Goal: Transaction & Acquisition: Purchase product/service

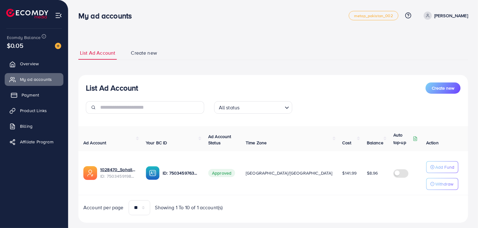
click at [27, 93] on span "Payment" at bounding box center [30, 95] width 17 height 6
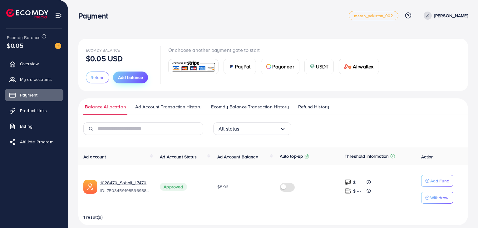
click at [129, 73] on button "Add balance" at bounding box center [130, 77] width 35 height 12
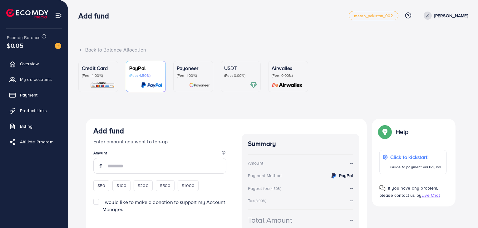
scroll to position [35, 0]
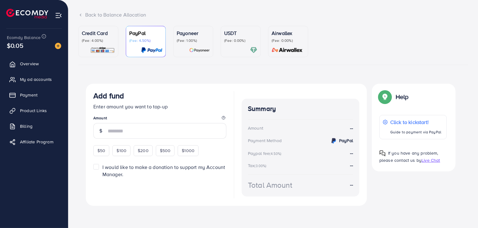
click at [111, 36] on p "Credit Card" at bounding box center [98, 32] width 33 height 7
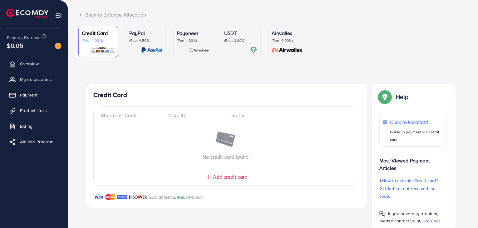
click at [190, 32] on p "Payoneer" at bounding box center [193, 32] width 33 height 7
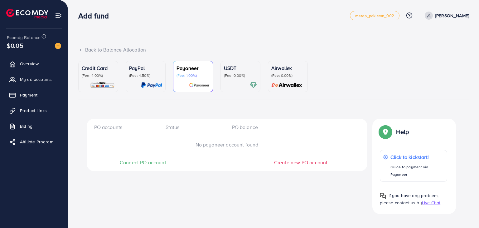
click at [99, 79] on div "Credit Card (Fee: 4.00%)" at bounding box center [98, 76] width 33 height 24
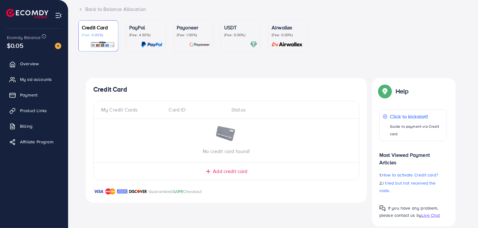
scroll to position [49, 0]
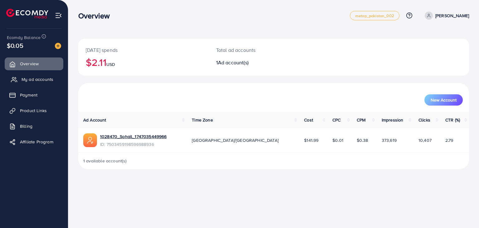
click at [31, 80] on span "My ad accounts" at bounding box center [38, 79] width 32 height 6
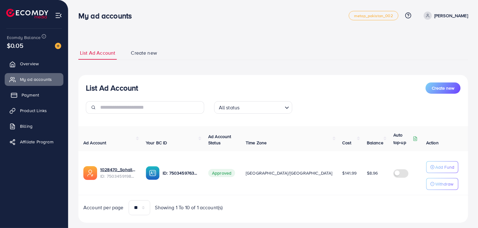
click at [34, 92] on span "Payment" at bounding box center [30, 95] width 17 height 6
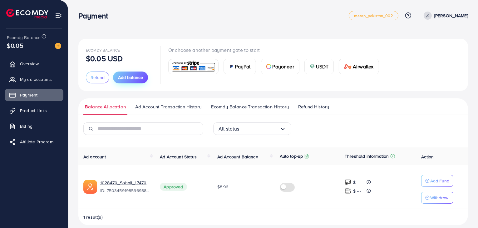
click at [125, 79] on span "Add balance" at bounding box center [130, 77] width 25 height 6
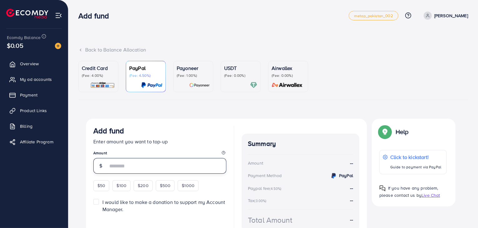
click at [129, 167] on input "number" at bounding box center [167, 166] width 119 height 16
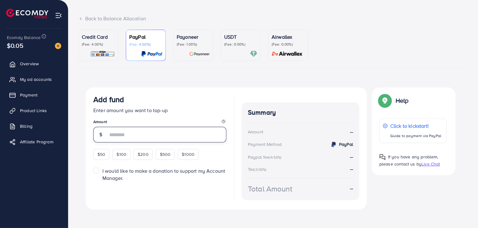
scroll to position [35, 0]
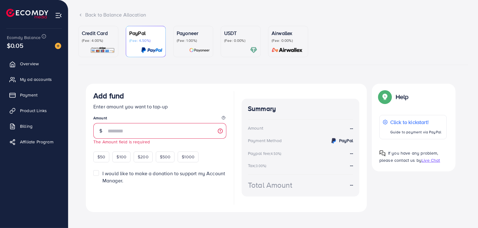
click at [91, 46] on div "Credit Card (Fee: 4.00%)" at bounding box center [98, 41] width 33 height 24
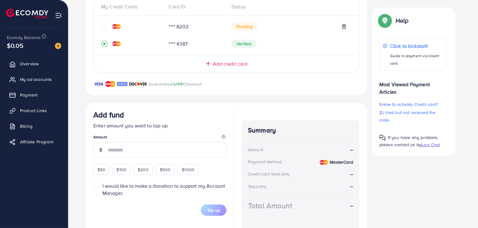
scroll to position [144, 0]
click at [121, 147] on input "number" at bounding box center [167, 150] width 119 height 16
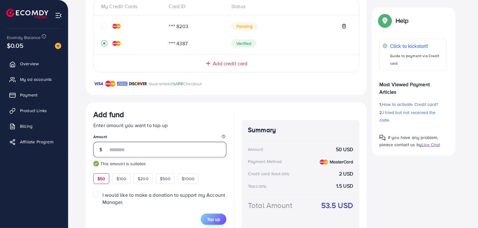
type input "**"
click at [213, 218] on span "Top up" at bounding box center [213, 219] width 13 height 6
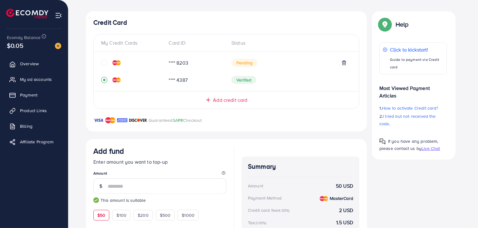
scroll to position [105, 0]
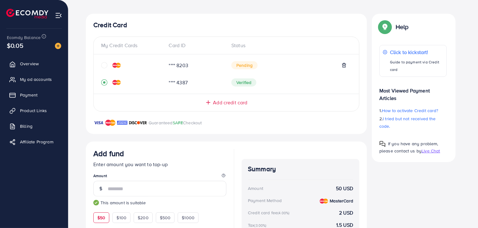
click at [103, 62] on icon "circle" at bounding box center [104, 65] width 6 height 6
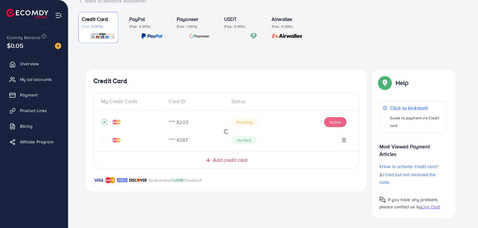
scroll to position [49, 0]
click at [330, 122] on button "Active" at bounding box center [335, 122] width 22 height 10
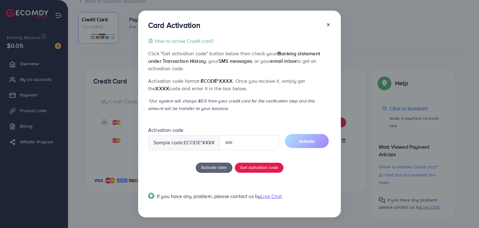
click at [255, 144] on input "text" at bounding box center [250, 142] width 61 height 15
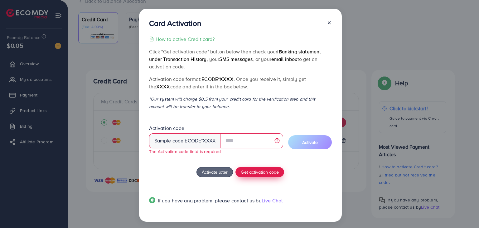
drag, startPoint x: 231, startPoint y: 175, endPoint x: 254, endPoint y: 172, distance: 23.3
click at [254, 172] on div "How to active Credit card? Click "Get activation code" button below then check …" at bounding box center [240, 123] width 183 height 176
click at [254, 172] on span "Get activation code" at bounding box center [260, 171] width 38 height 7
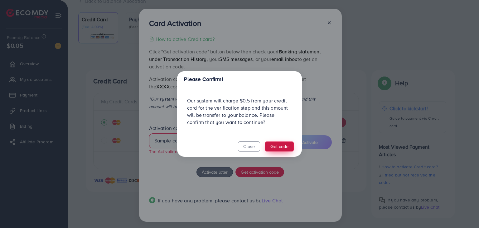
click at [286, 146] on button "Get code" at bounding box center [279, 146] width 29 height 10
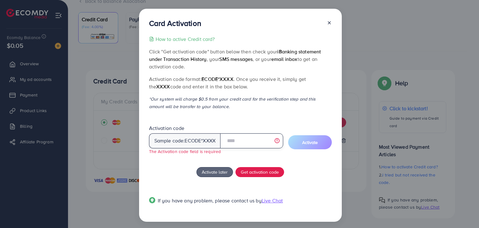
click at [231, 140] on input "text" at bounding box center [251, 140] width 63 height 15
paste input "****"
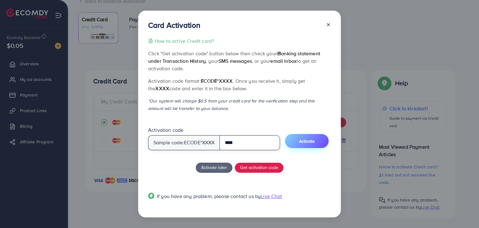
type input "****"
click at [306, 139] on span "Activate" at bounding box center [307, 141] width 16 height 6
click at [310, 140] on span "Activate" at bounding box center [307, 141] width 16 height 6
click at [311, 142] on span "Activate" at bounding box center [307, 141] width 16 height 6
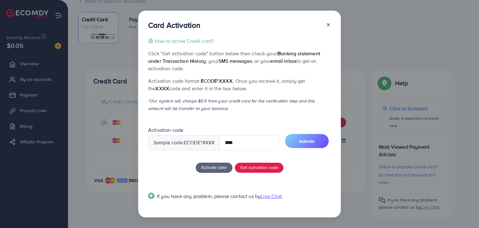
click at [331, 29] on div at bounding box center [326, 27] width 10 height 12
click at [328, 24] on icon at bounding box center [328, 24] width 5 height 5
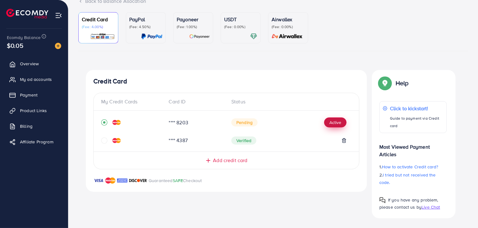
click at [326, 125] on button "Active" at bounding box center [335, 122] width 22 height 10
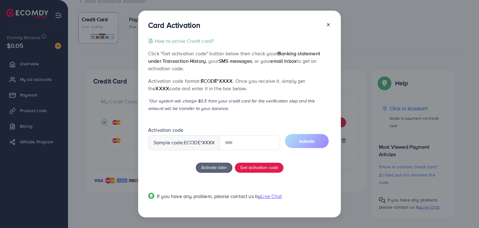
click at [239, 147] on input "text" at bounding box center [250, 142] width 61 height 15
click at [317, 140] on button "Activate" at bounding box center [307, 141] width 44 height 14
click at [271, 168] on span "Get activation code" at bounding box center [259, 167] width 38 height 7
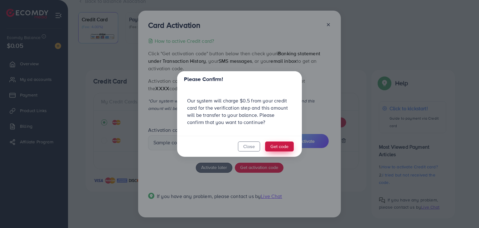
click at [272, 148] on button "Get code" at bounding box center [279, 146] width 29 height 10
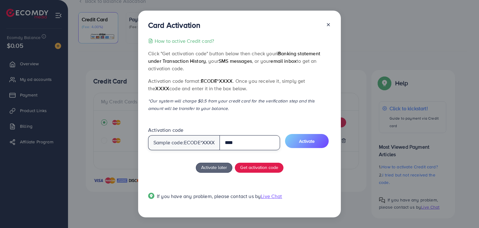
drag, startPoint x: 258, startPoint y: 142, endPoint x: 228, endPoint y: 142, distance: 30.3
click at [228, 142] on input "****" at bounding box center [250, 142] width 61 height 15
type input "*"
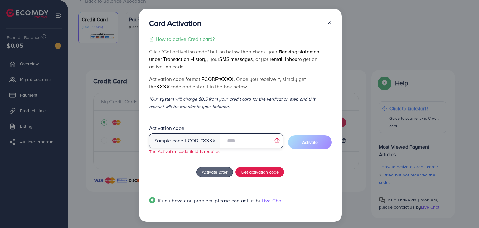
click at [246, 143] on input "text" at bounding box center [251, 140] width 63 height 15
paste input "****"
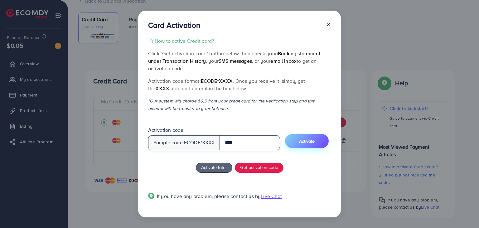
type input "****"
click at [302, 142] on span "Activate" at bounding box center [307, 141] width 16 height 6
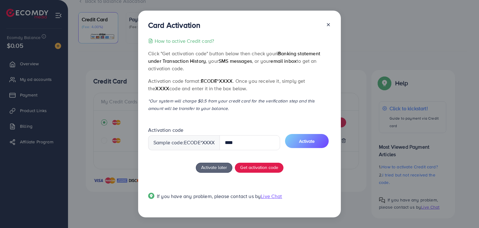
click at [327, 26] on icon at bounding box center [328, 24] width 5 height 5
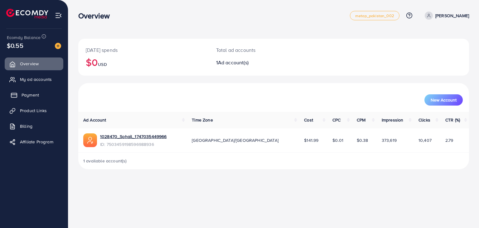
click at [27, 95] on span "Payment" at bounding box center [30, 95] width 17 height 6
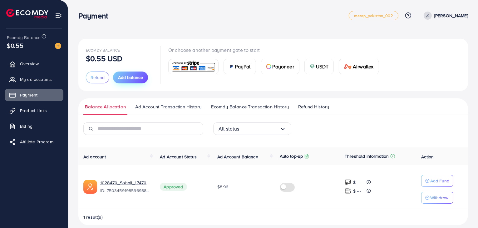
click at [134, 80] on span "Add balance" at bounding box center [130, 77] width 25 height 6
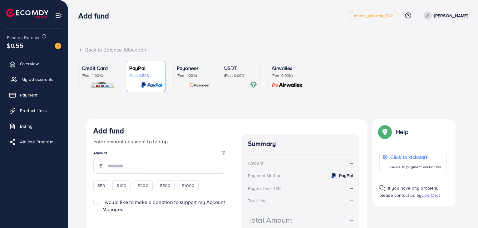
click at [37, 79] on span "My ad accounts" at bounding box center [38, 79] width 32 height 6
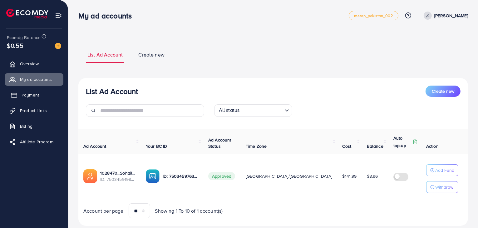
click at [29, 93] on span "Payment" at bounding box center [30, 95] width 17 height 6
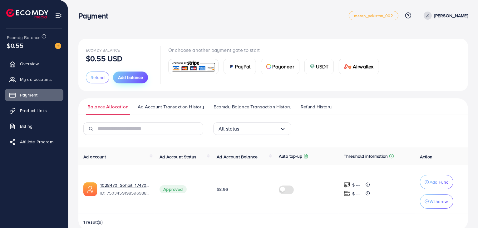
click at [131, 75] on span "Add balance" at bounding box center [130, 77] width 25 height 6
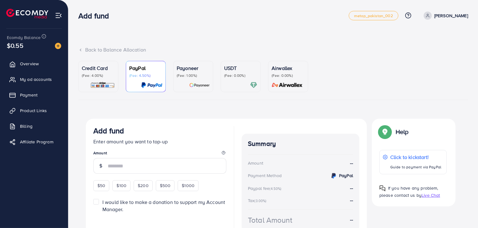
click at [95, 84] on img at bounding box center [102, 84] width 25 height 7
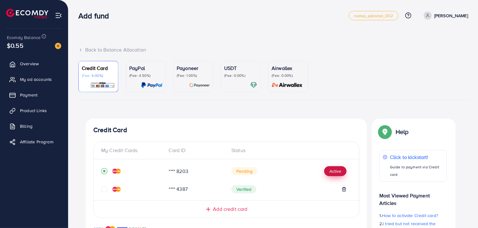
click at [335, 169] on button "Active" at bounding box center [335, 171] width 22 height 10
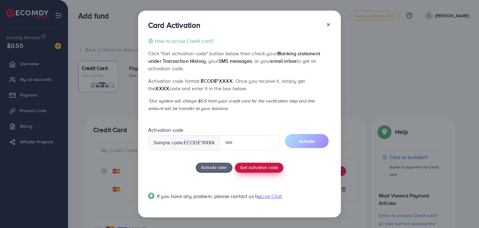
click at [266, 168] on button "Get activation code" at bounding box center [259, 168] width 49 height 10
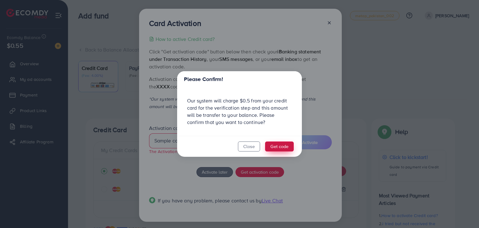
click at [276, 146] on button "Get code" at bounding box center [279, 146] width 29 height 10
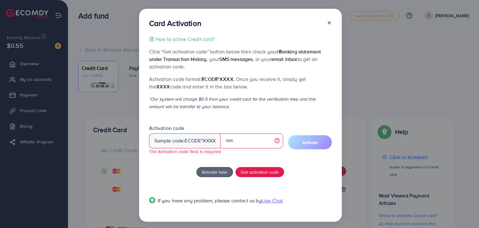
scroll to position [2, 0]
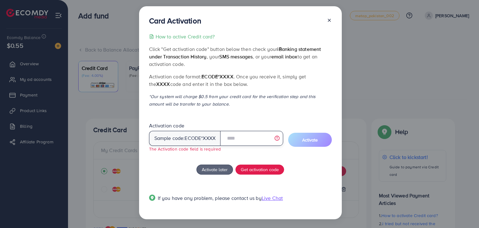
click at [236, 140] on input "text" at bounding box center [251, 138] width 63 height 15
paste input "****"
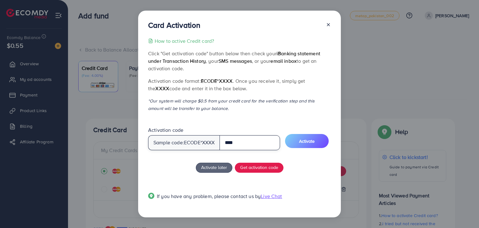
scroll to position [0, 0]
type input "****"
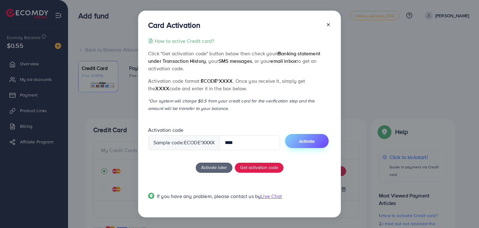
click at [314, 140] on span "Activate" at bounding box center [307, 141] width 16 height 6
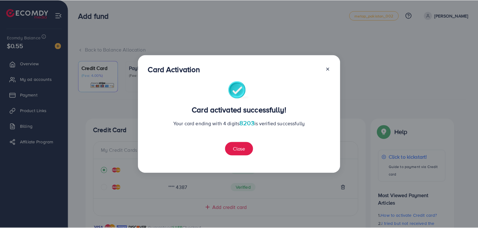
scroll to position [165, 0]
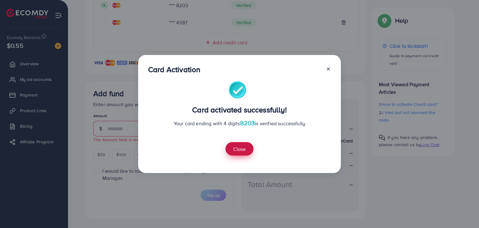
click at [240, 150] on button "Close" at bounding box center [240, 148] width 28 height 13
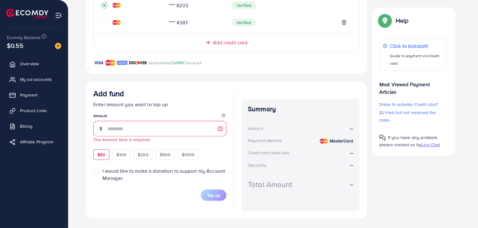
click at [99, 156] on span "$50" at bounding box center [101, 154] width 8 height 6
type input "**"
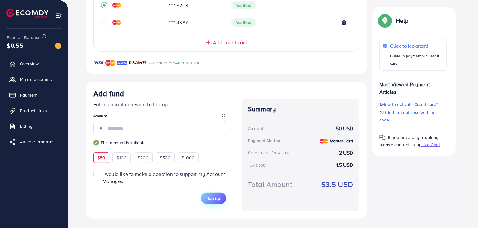
click at [211, 195] on span "Top up" at bounding box center [213, 198] width 13 height 6
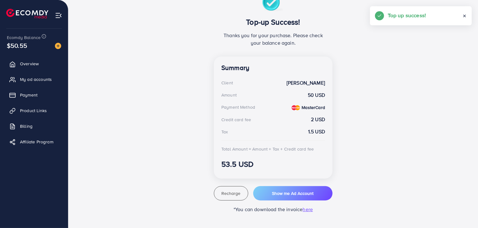
scroll to position [125, 0]
click at [31, 64] on span "Overview" at bounding box center [31, 64] width 19 height 6
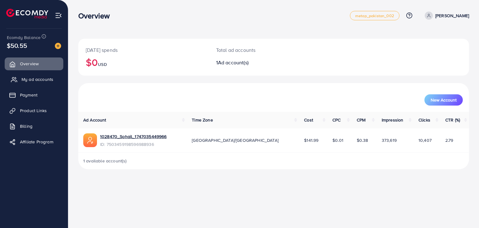
click at [49, 75] on link "My ad accounts" at bounding box center [34, 79] width 59 height 12
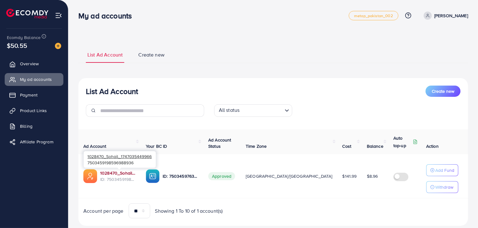
click at [115, 170] on link "1028470_Sohail_1747035449966" at bounding box center [118, 173] width 36 height 6
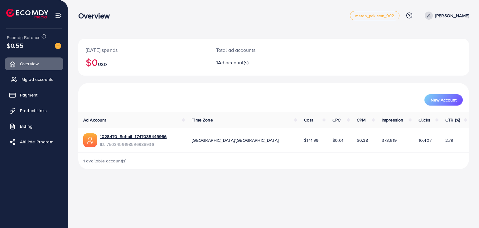
click at [29, 77] on span "My ad accounts" at bounding box center [38, 79] width 32 height 6
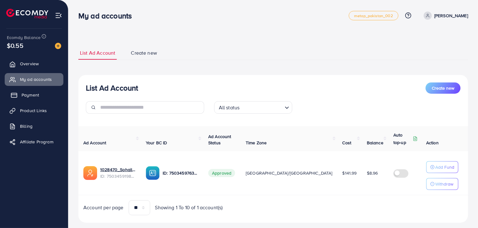
click at [27, 92] on span "Payment" at bounding box center [30, 95] width 17 height 6
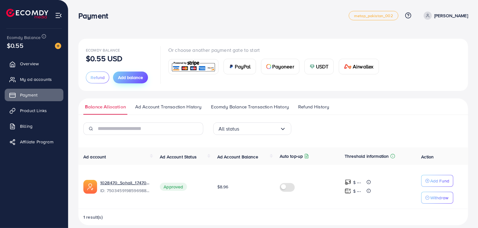
click at [122, 78] on span "Add balance" at bounding box center [130, 77] width 25 height 6
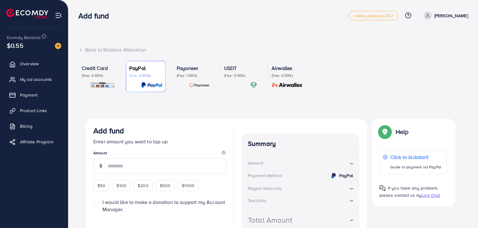
click at [99, 73] on p "(Fee: 4.00%)" at bounding box center [98, 75] width 33 height 5
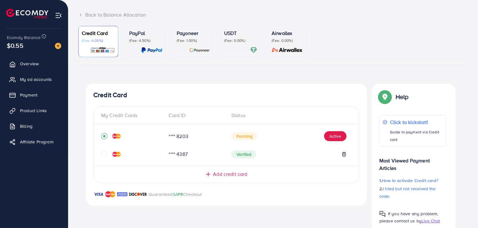
scroll to position [36, 0]
